Goal: Task Accomplishment & Management: Manage account settings

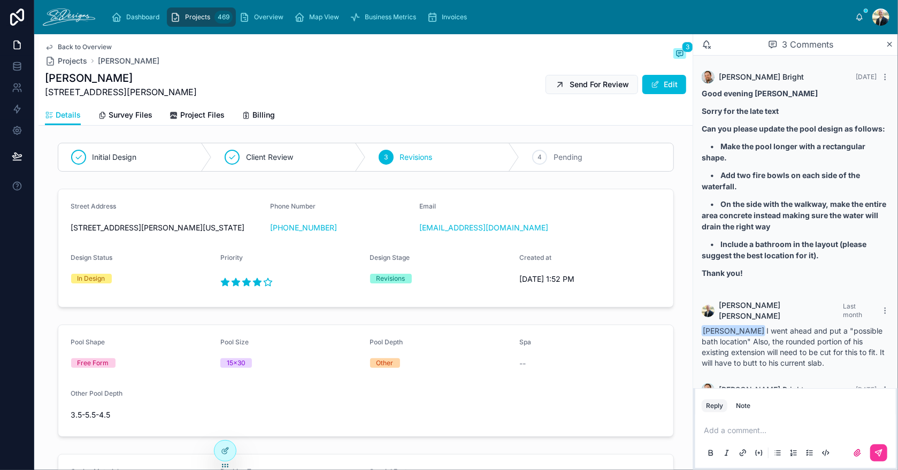
scroll to position [68, 0]
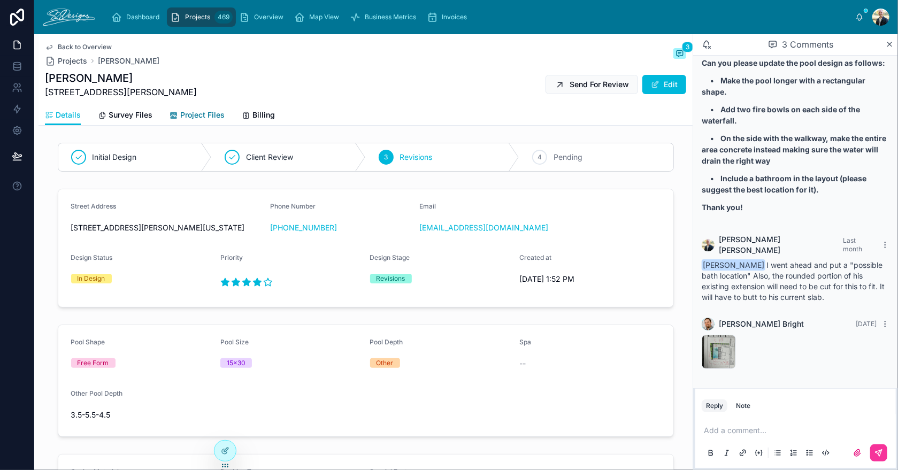
click at [203, 118] on span "Project Files" at bounding box center [202, 115] width 44 height 11
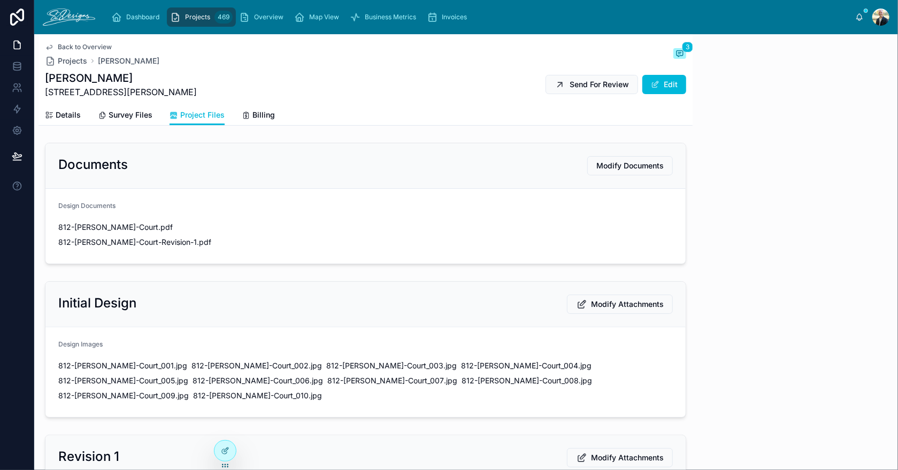
scroll to position [68, 0]
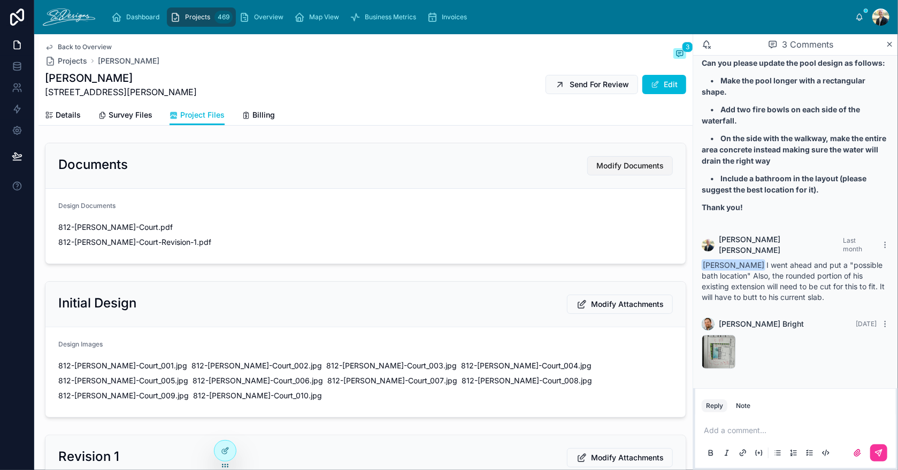
click at [596, 163] on span "Modify Documents" at bounding box center [629, 165] width 67 height 11
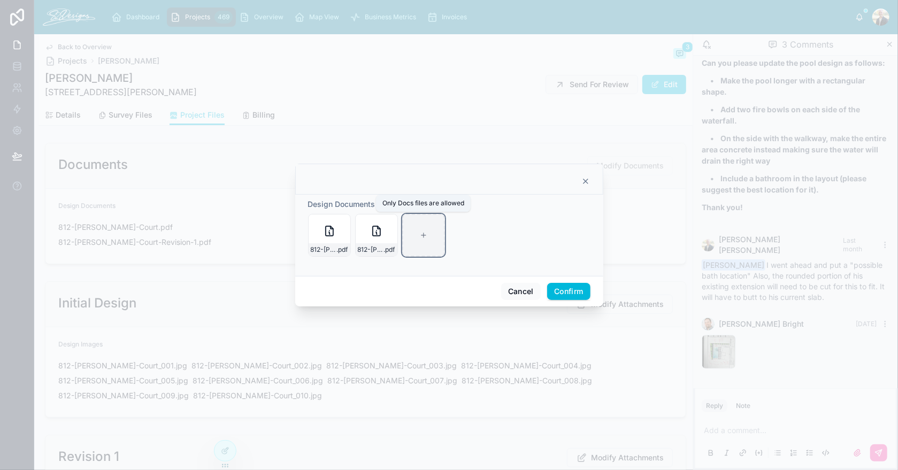
click at [422, 232] on icon at bounding box center [423, 234] width 7 height 7
type input "**********"
click at [580, 288] on button "Confirm" at bounding box center [568, 291] width 43 height 17
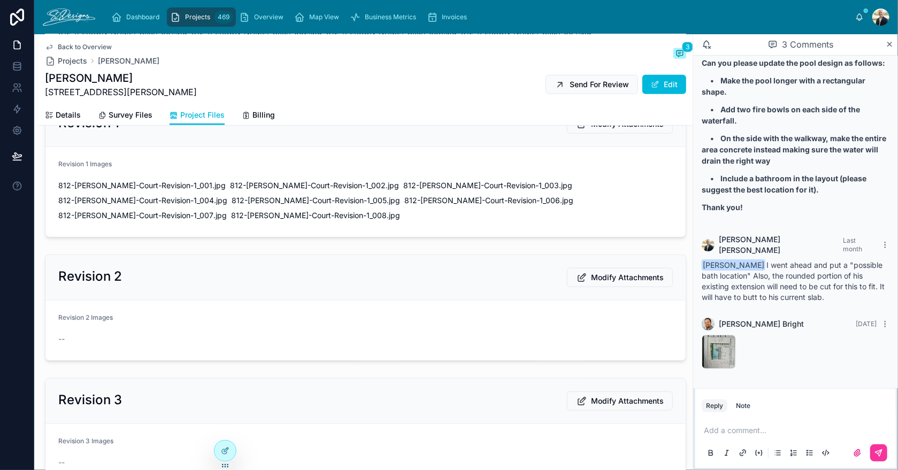
scroll to position [374, 0]
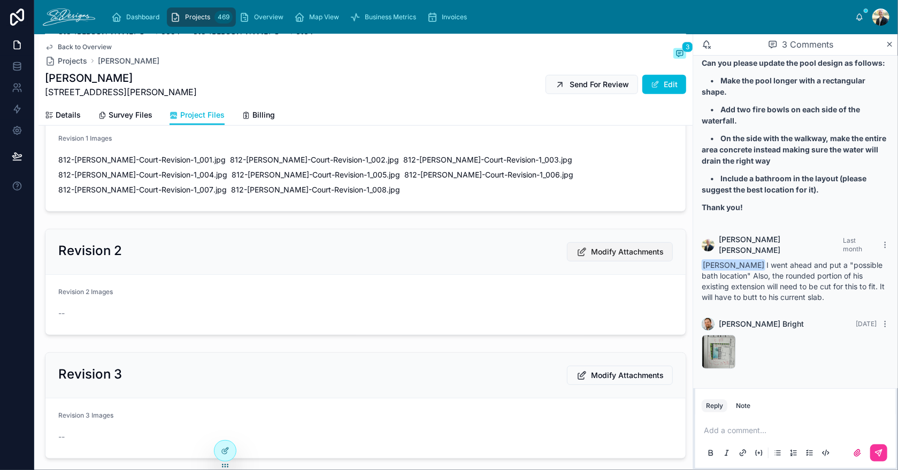
click at [627, 246] on span "Modify Attachments" at bounding box center [627, 251] width 73 height 11
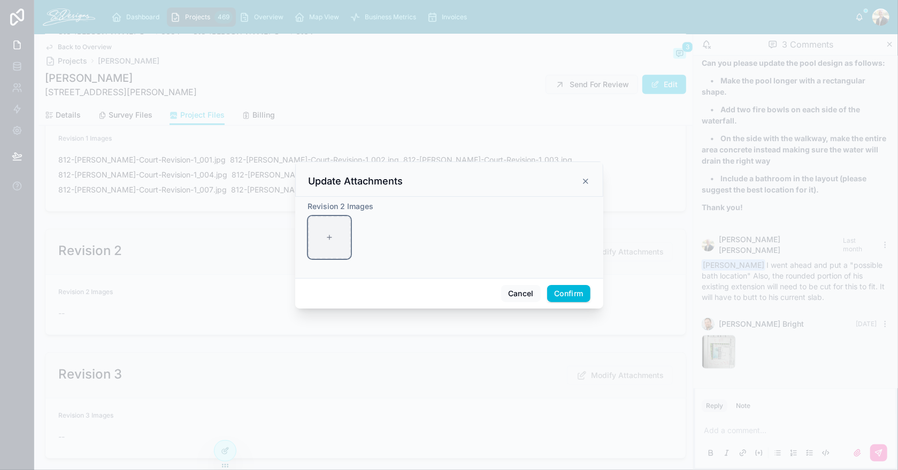
click at [322, 222] on div at bounding box center [329, 237] width 43 height 43
type input "**********"
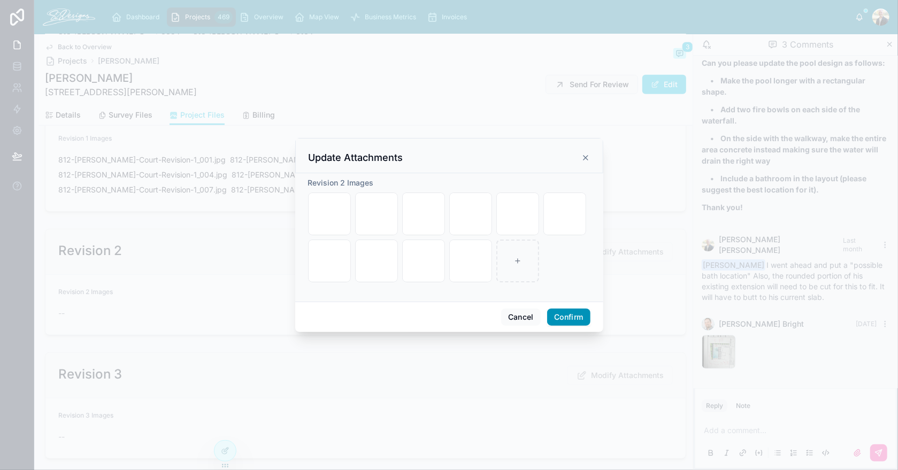
click at [570, 319] on button "Confirm" at bounding box center [568, 316] width 43 height 17
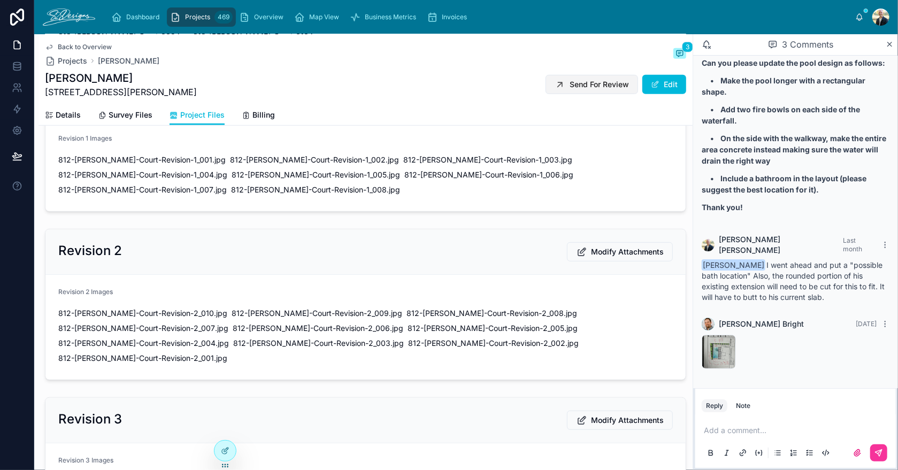
click at [575, 85] on span "Send For Review" at bounding box center [598, 84] width 59 height 11
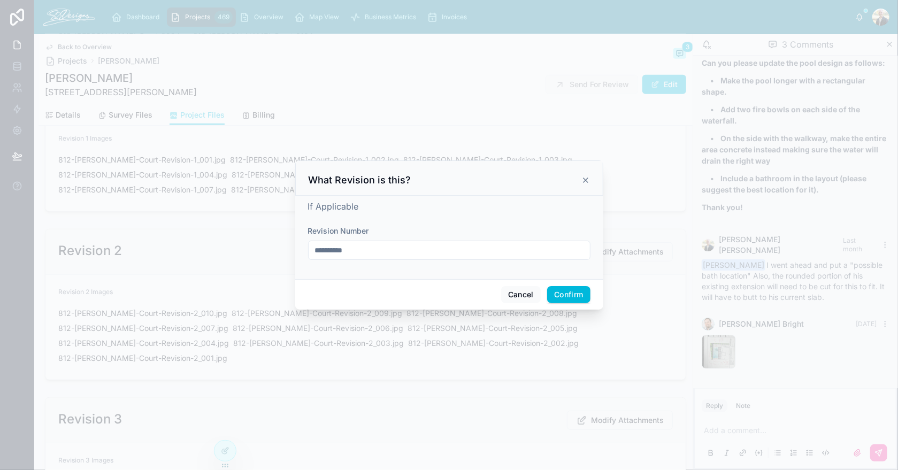
click at [358, 252] on input "**********" at bounding box center [448, 250] width 281 height 15
click at [358, 251] on input "**********" at bounding box center [448, 250] width 281 height 15
type input "**********"
click at [582, 297] on button "Confirm" at bounding box center [568, 294] width 43 height 17
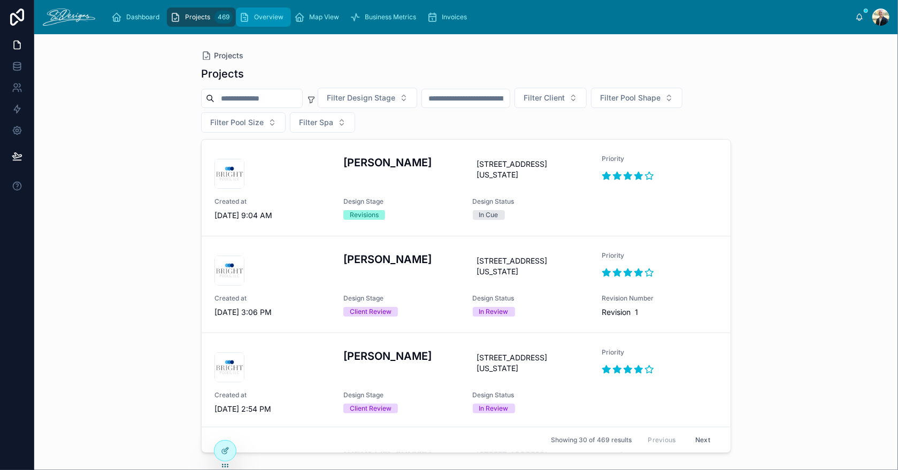
click at [269, 21] on div "Overview" at bounding box center [263, 17] width 49 height 17
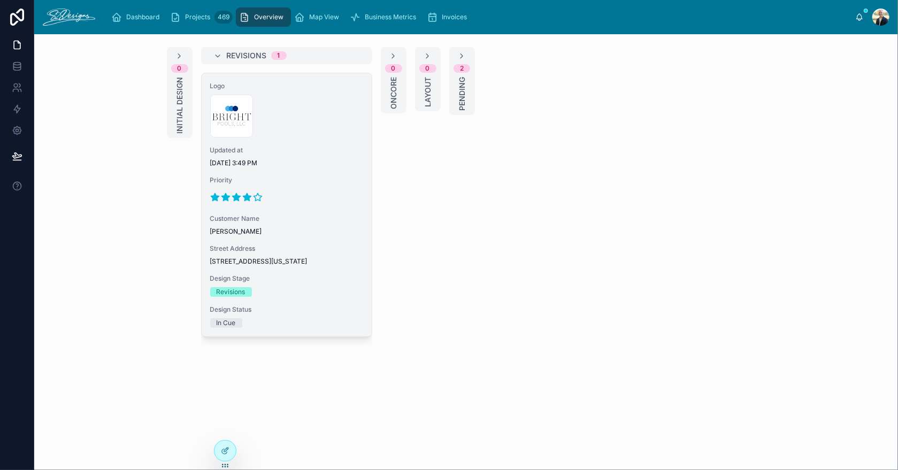
click at [334, 189] on div at bounding box center [286, 197] width 153 height 17
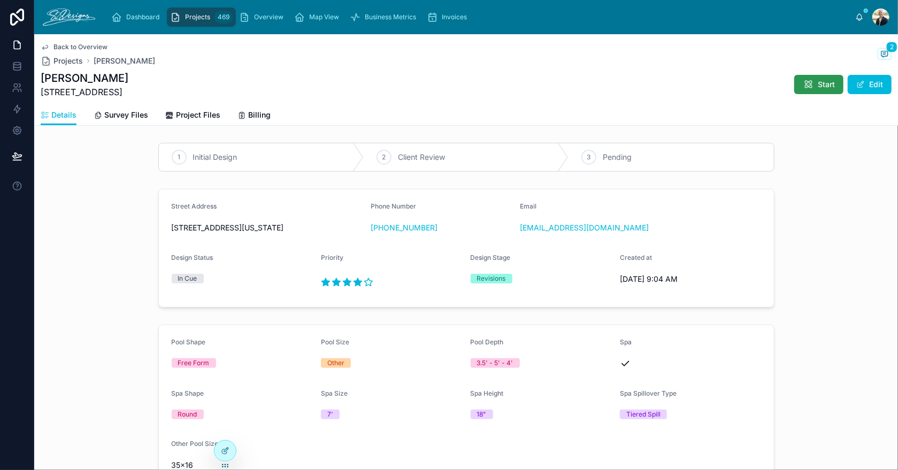
click at [817, 82] on span "Start" at bounding box center [825, 84] width 17 height 11
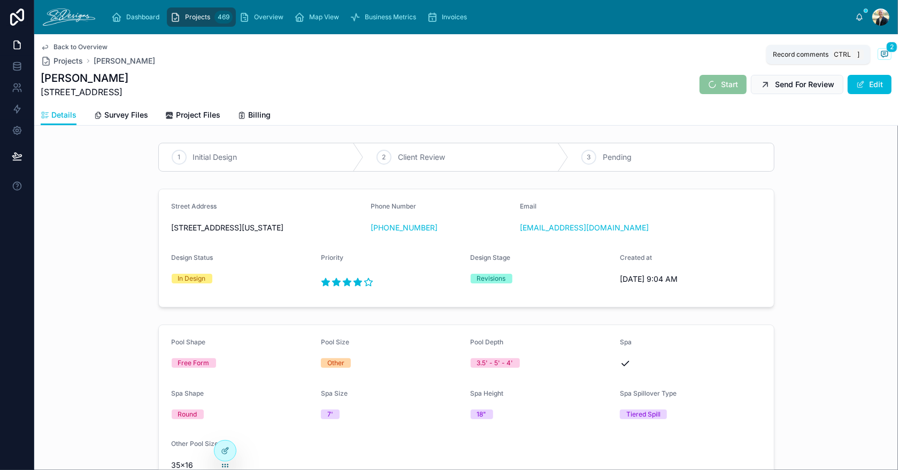
click at [880, 51] on icon at bounding box center [884, 54] width 9 height 9
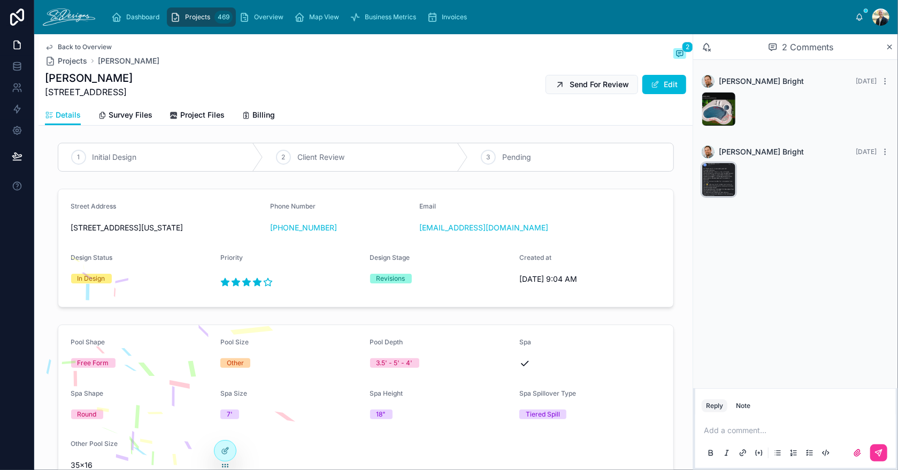
click at [707, 174] on div "IMG_3675 .jpeg" at bounding box center [718, 180] width 34 height 34
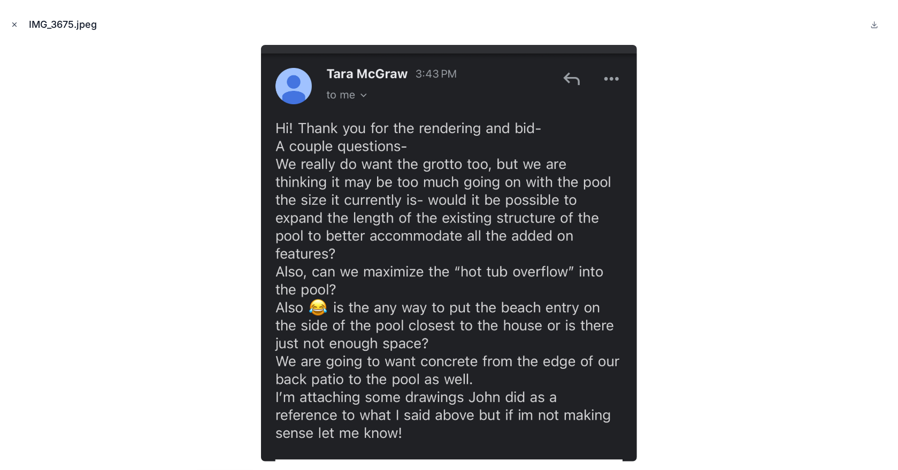
click at [12, 26] on icon "Close modal" at bounding box center [14, 24] width 7 height 7
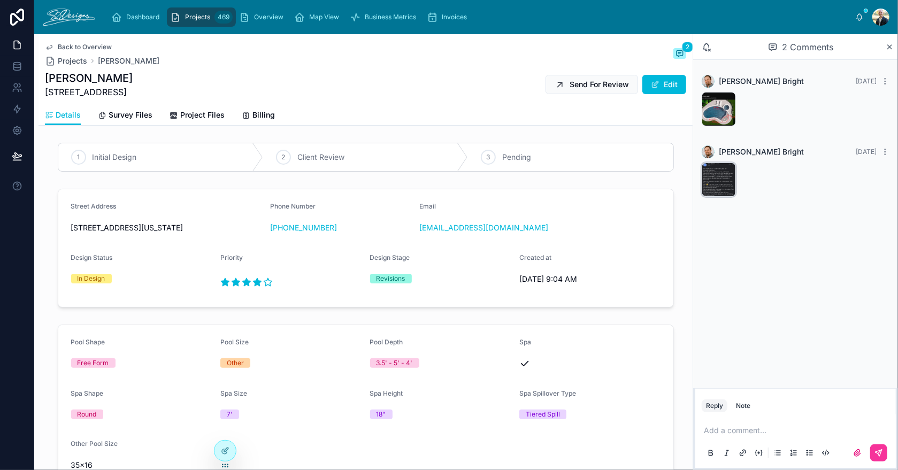
click at [705, 175] on div "IMG_3675 .jpeg" at bounding box center [718, 180] width 34 height 34
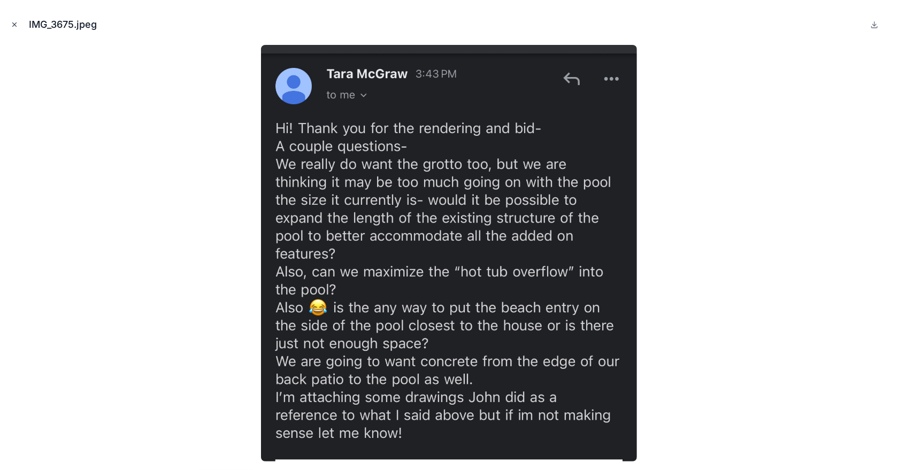
click at [14, 28] on icon "Close modal" at bounding box center [14, 24] width 7 height 7
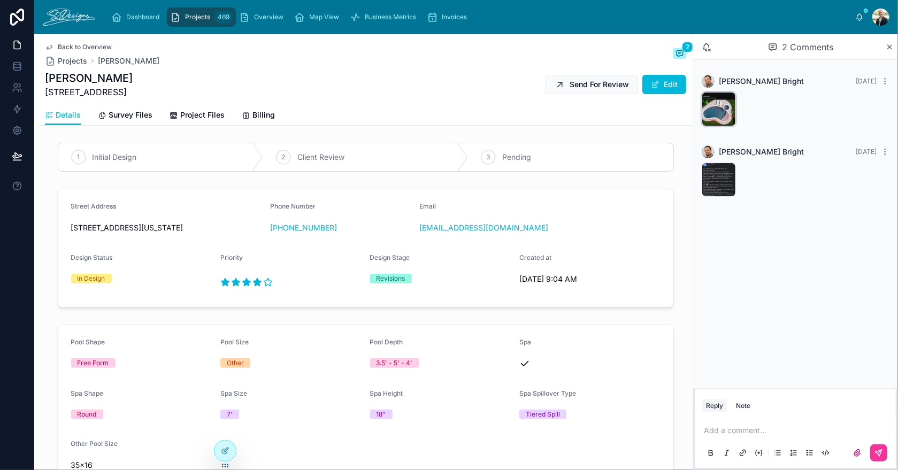
click at [705, 104] on div "IMG_3674 .jpeg" at bounding box center [718, 109] width 34 height 34
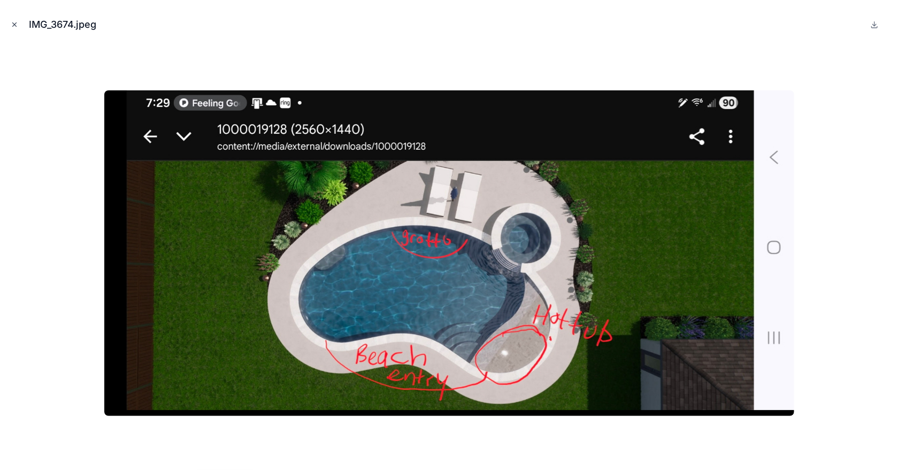
click at [13, 27] on icon "Close modal" at bounding box center [14, 24] width 7 height 7
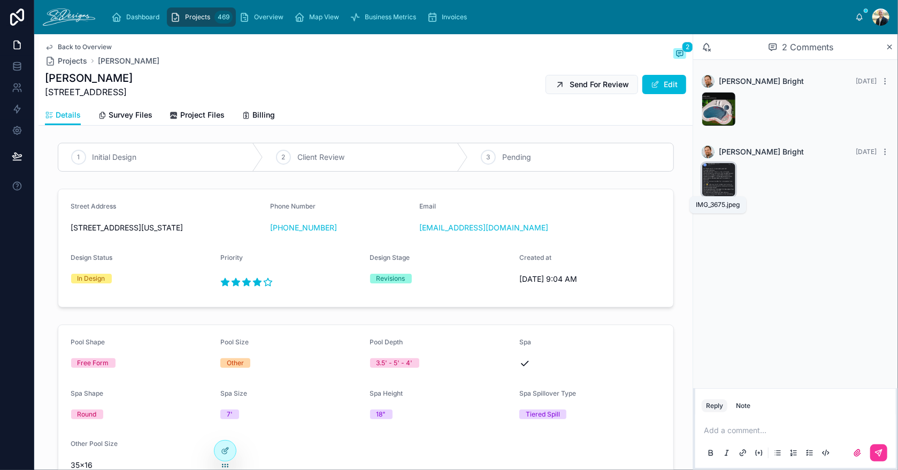
click at [709, 180] on div "IMG_3675 .jpeg" at bounding box center [718, 180] width 34 height 34
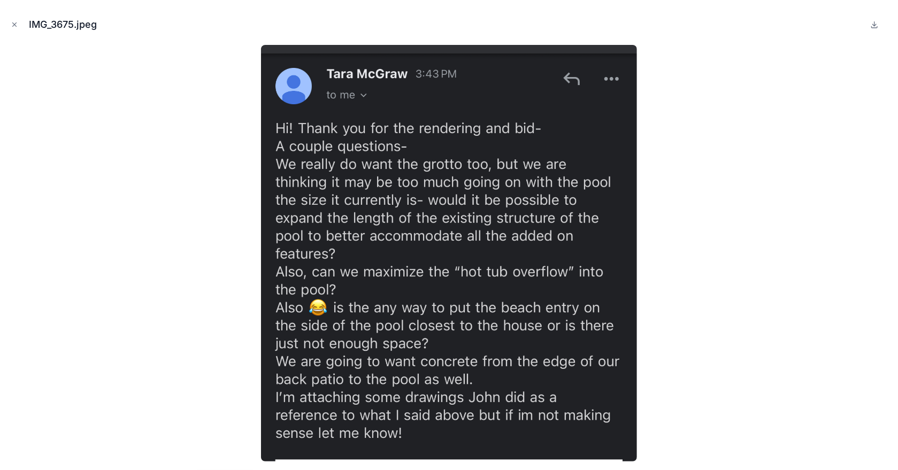
click at [535, 322] on img at bounding box center [449, 253] width 376 height 416
click at [10, 20] on button "Close modal" at bounding box center [15, 25] width 12 height 12
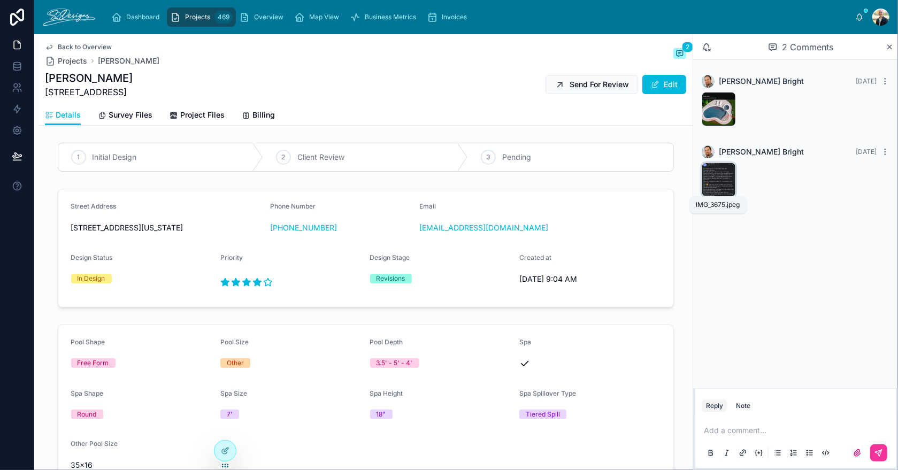
click at [709, 179] on div "IMG_3675 .jpeg" at bounding box center [718, 180] width 34 height 34
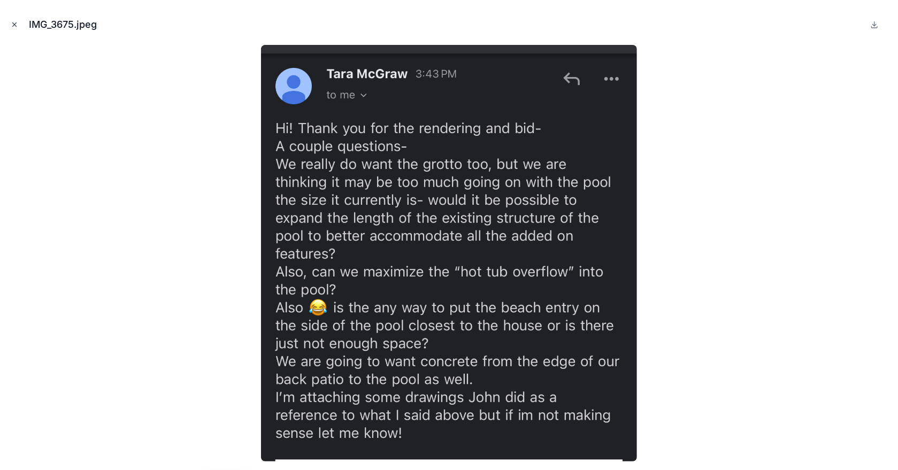
click at [15, 25] on icon "Close modal" at bounding box center [15, 25] width 4 height 4
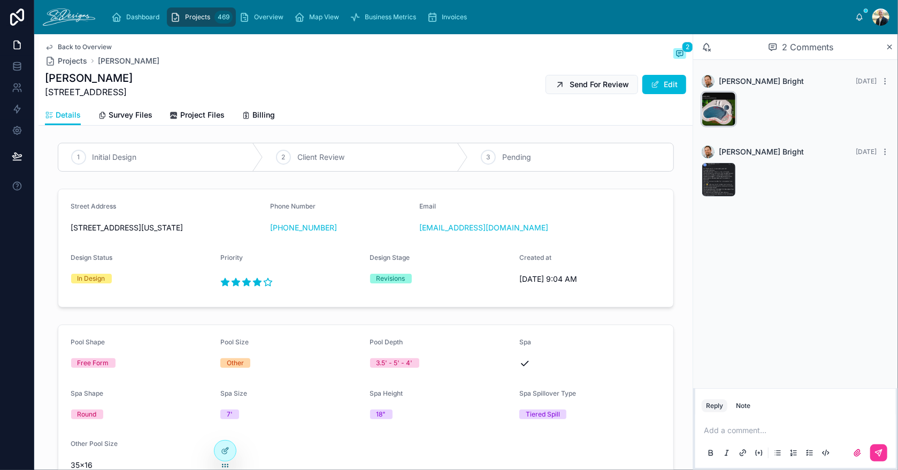
click at [712, 107] on div "IMG_3674 .jpeg" at bounding box center [718, 109] width 34 height 34
